Goal: Entertainment & Leisure: Consume media (video, audio)

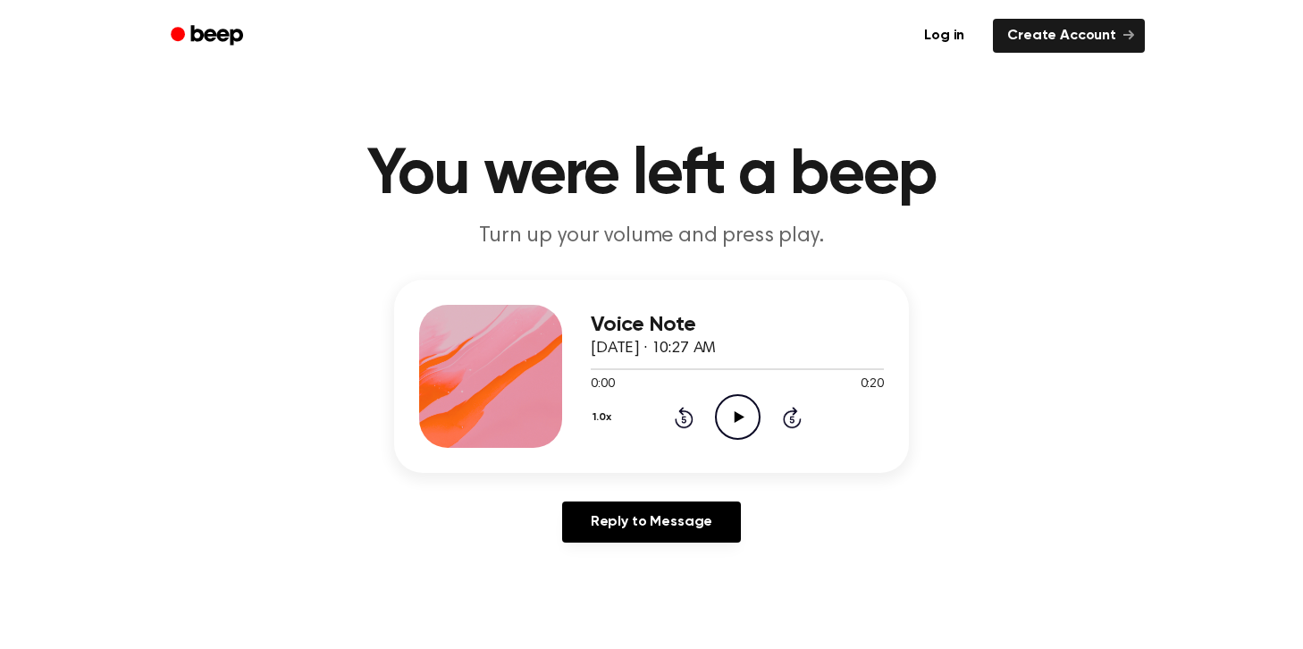
click at [752, 417] on icon "Play Audio" at bounding box center [738, 417] width 46 height 46
click at [745, 404] on icon "Play Audio" at bounding box center [738, 417] width 46 height 46
click at [733, 419] on icon "Play Audio" at bounding box center [738, 417] width 46 height 46
